Goal: Find specific page/section: Find specific page/section

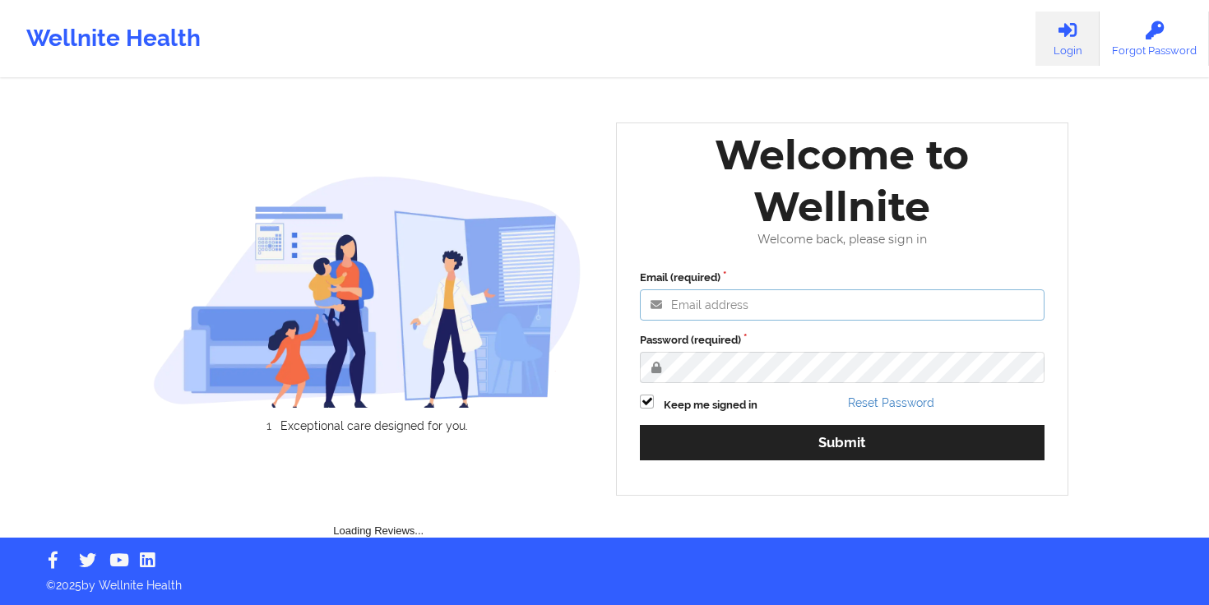
click at [780, 299] on input "Email (required)" at bounding box center [842, 304] width 405 height 31
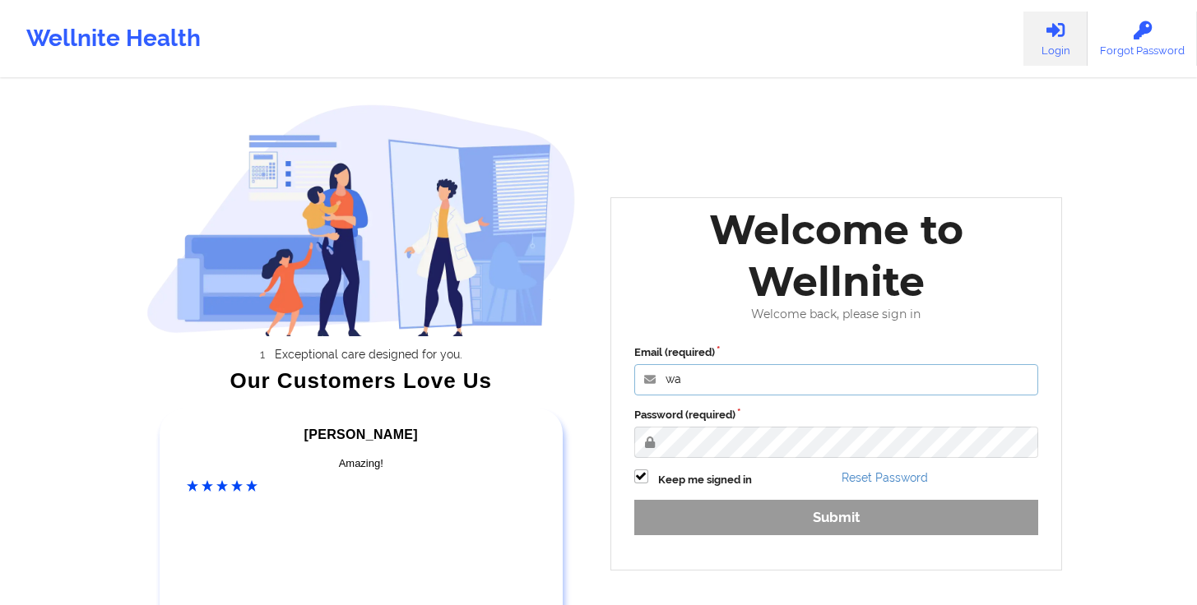
type input "[PERSON_NAME][EMAIL_ADDRESS][DOMAIN_NAME]"
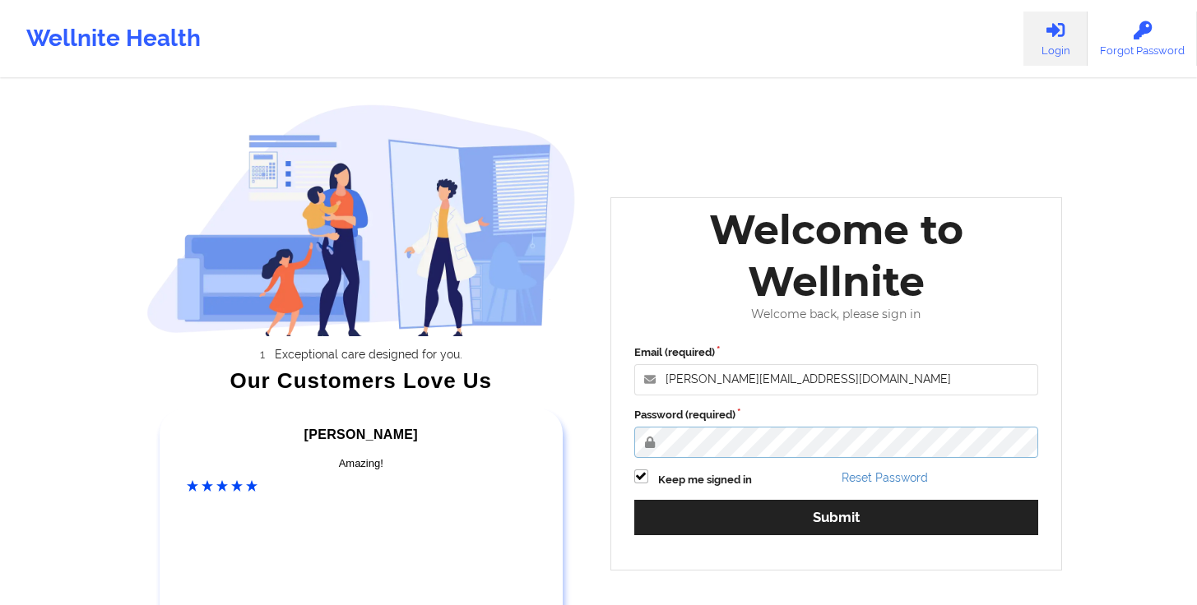
click at [634, 500] on button "Submit" at bounding box center [836, 517] width 405 height 35
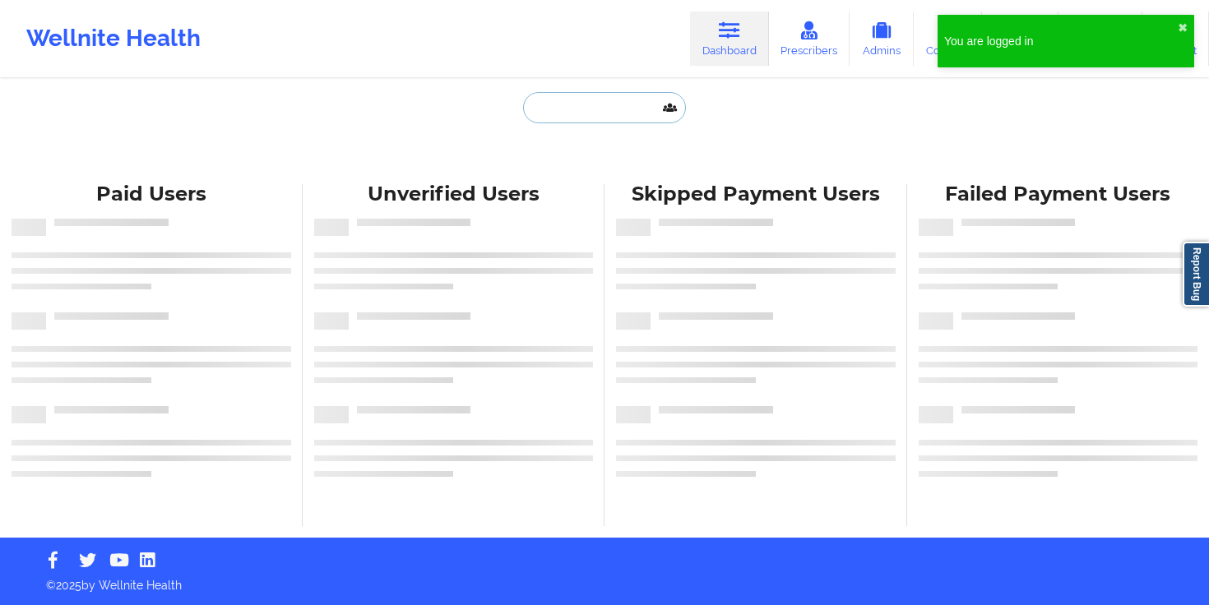
click at [600, 117] on input "text" at bounding box center [604, 107] width 163 height 31
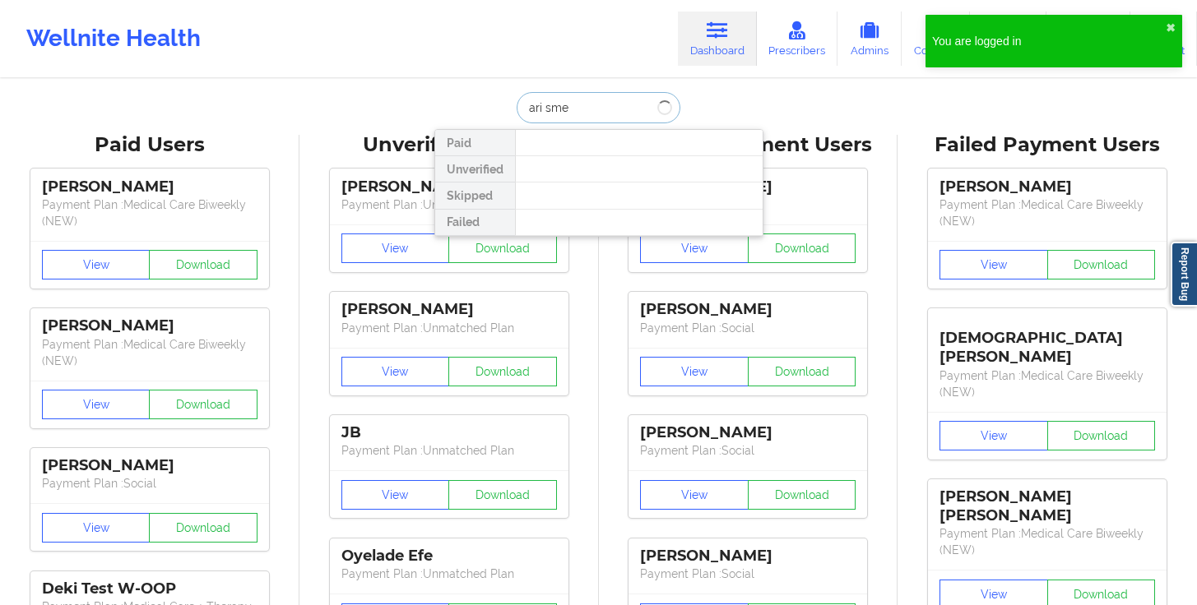
type input "ari smel"
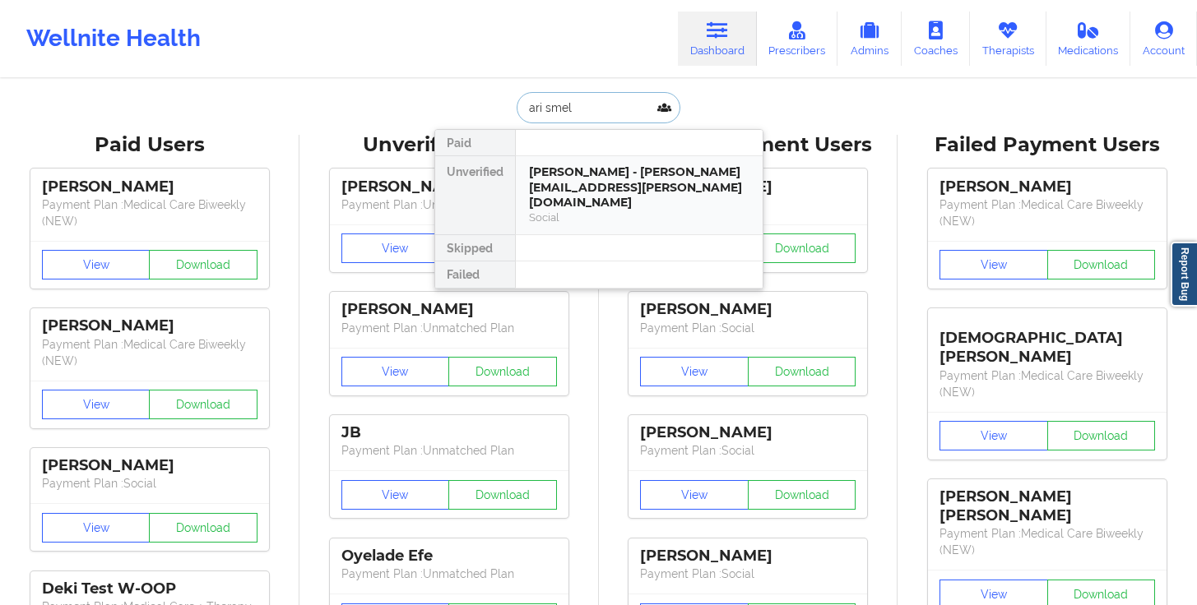
click at [583, 174] on div "[PERSON_NAME] - [PERSON_NAME][EMAIL_ADDRESS][PERSON_NAME][DOMAIN_NAME]" at bounding box center [639, 187] width 220 height 46
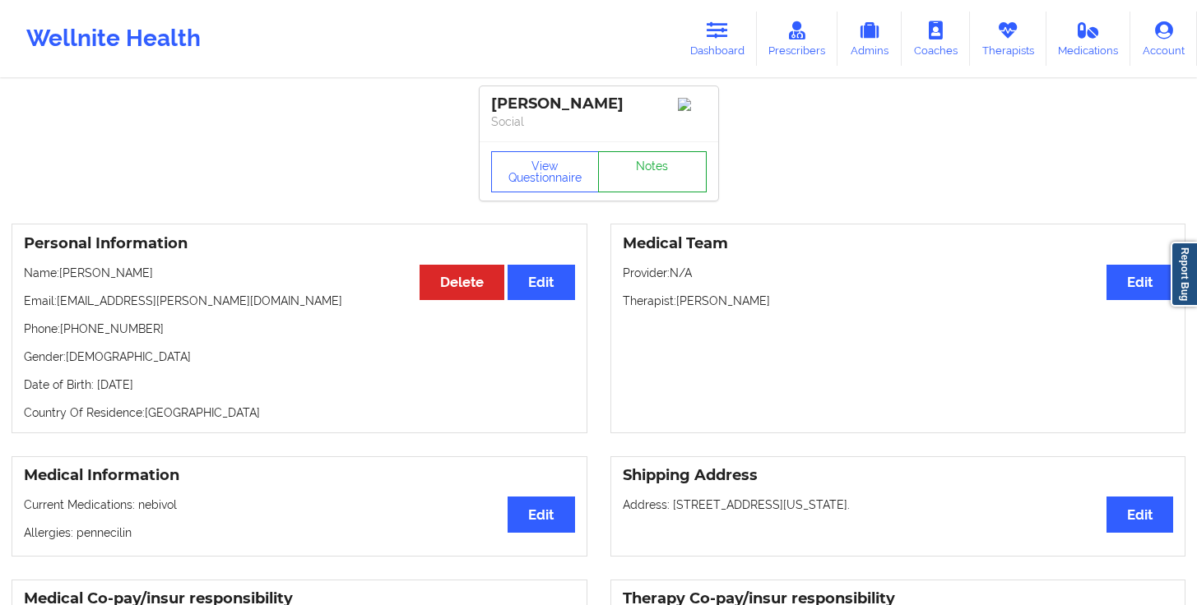
click at [651, 181] on link "Notes" at bounding box center [652, 171] width 109 height 41
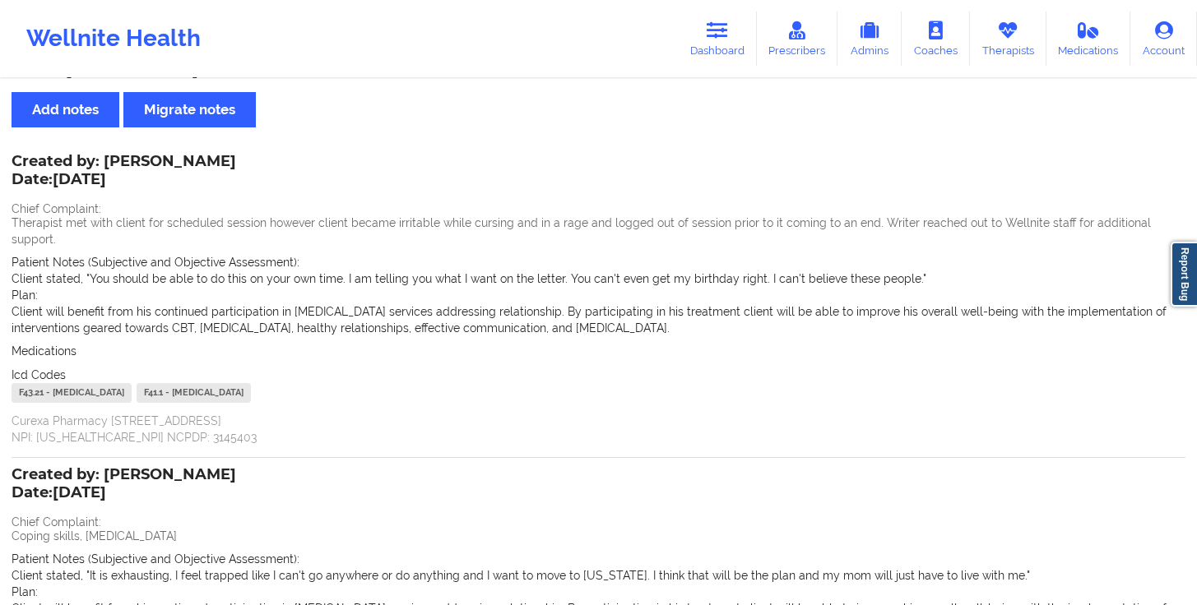
scroll to position [74, 0]
